Goal: Information Seeking & Learning: Learn about a topic

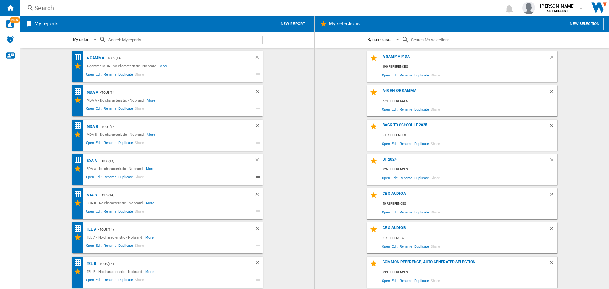
click at [110, 8] on div "Search" at bounding box center [258, 7] width 448 height 9
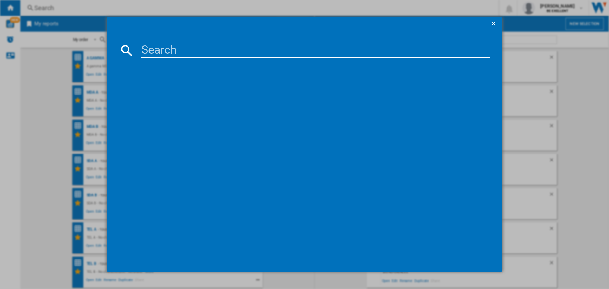
click at [199, 52] on input at bounding box center [315, 50] width 349 height 15
paste input "43QLED780"
type input "43QLED780"
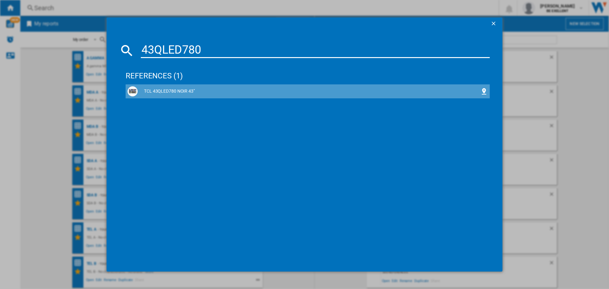
drag, startPoint x: 191, startPoint y: 90, endPoint x: 188, endPoint y: 91, distance: 3.3
click at [190, 90] on div "TCL 43QLED780 NOIR 43"" at bounding box center [309, 91] width 343 height 6
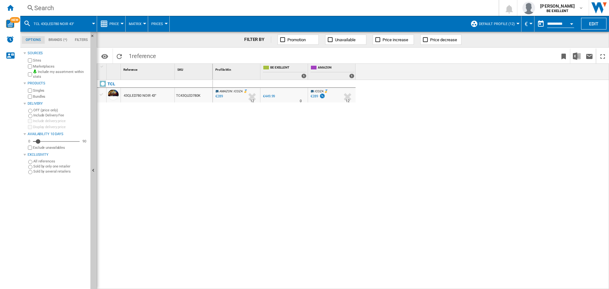
click at [119, 26] on button "Price" at bounding box center [115, 24] width 13 height 16
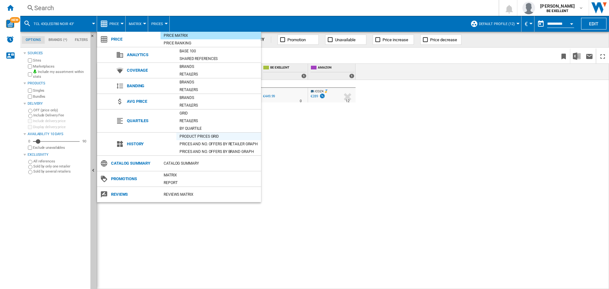
click at [199, 137] on div "Product prices grid" at bounding box center [218, 136] width 85 height 6
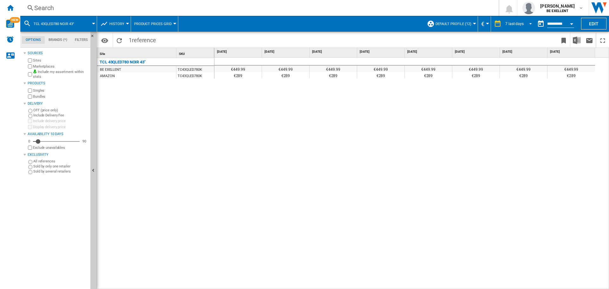
click at [521, 22] on div "7 last days" at bounding box center [515, 24] width 18 height 4
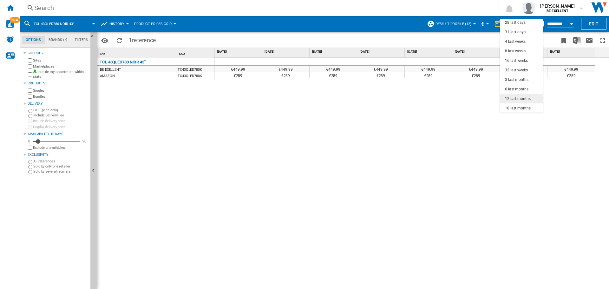
scroll to position [40, 0]
click at [518, 69] on div "32 last weeks" at bounding box center [516, 69] width 23 height 5
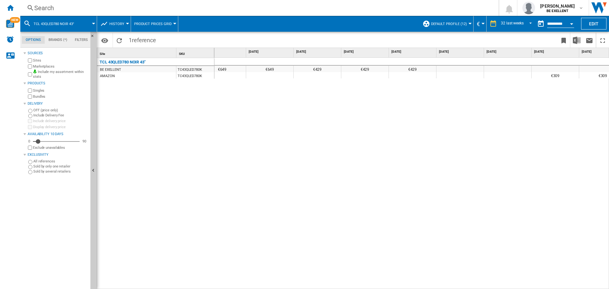
click at [129, 10] on div "Search" at bounding box center [258, 7] width 448 height 9
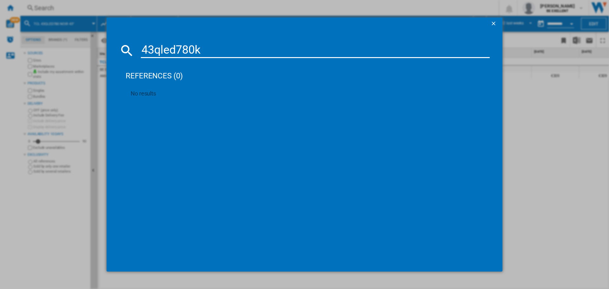
click at [240, 55] on input "43qled780k" at bounding box center [315, 50] width 349 height 15
type input "43qled780"
